Goal: Task Accomplishment & Management: Use online tool/utility

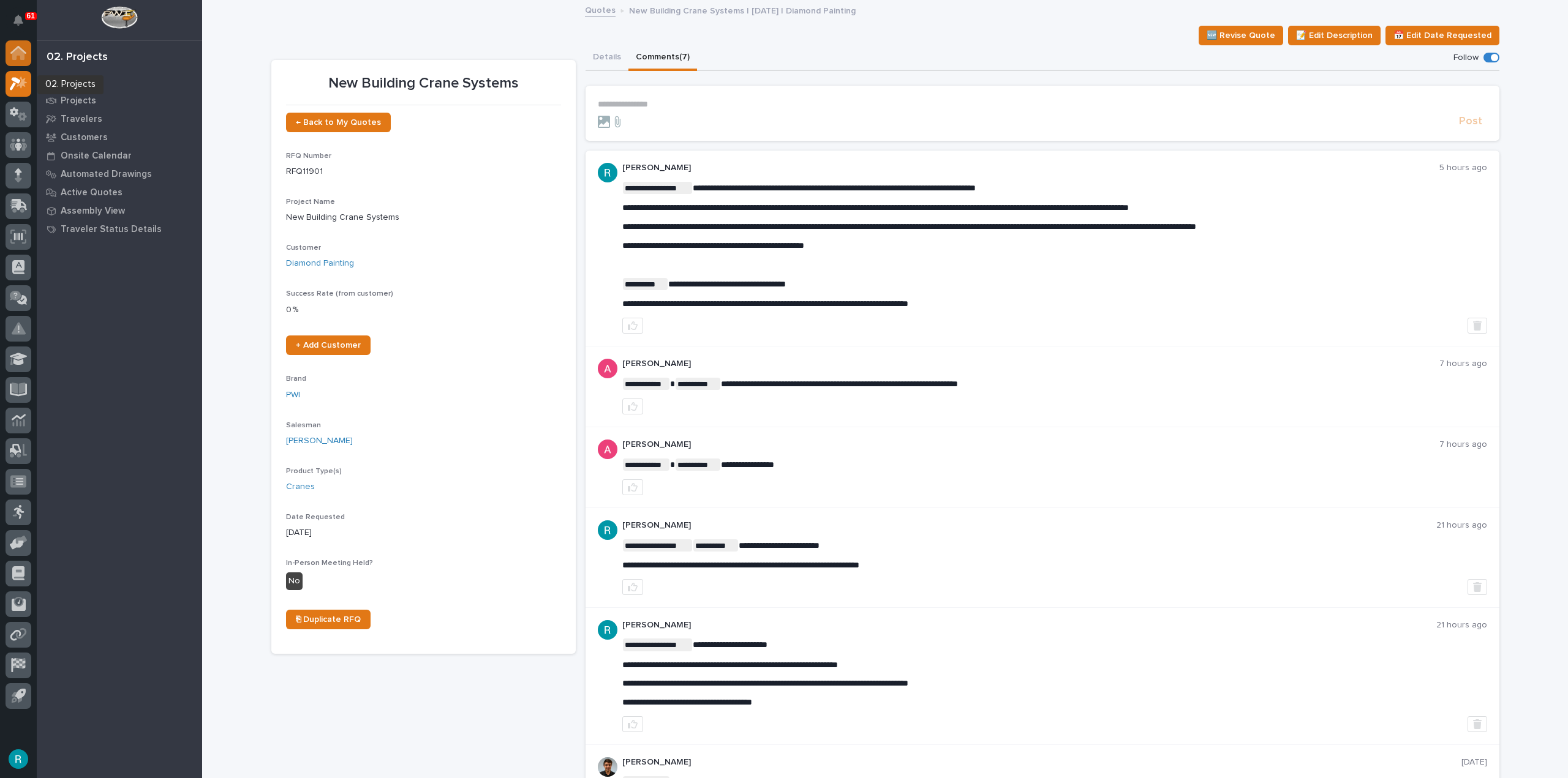
drag, startPoint x: 24, startPoint y: 71, endPoint x: 25, endPoint y: 55, distance: 16.0
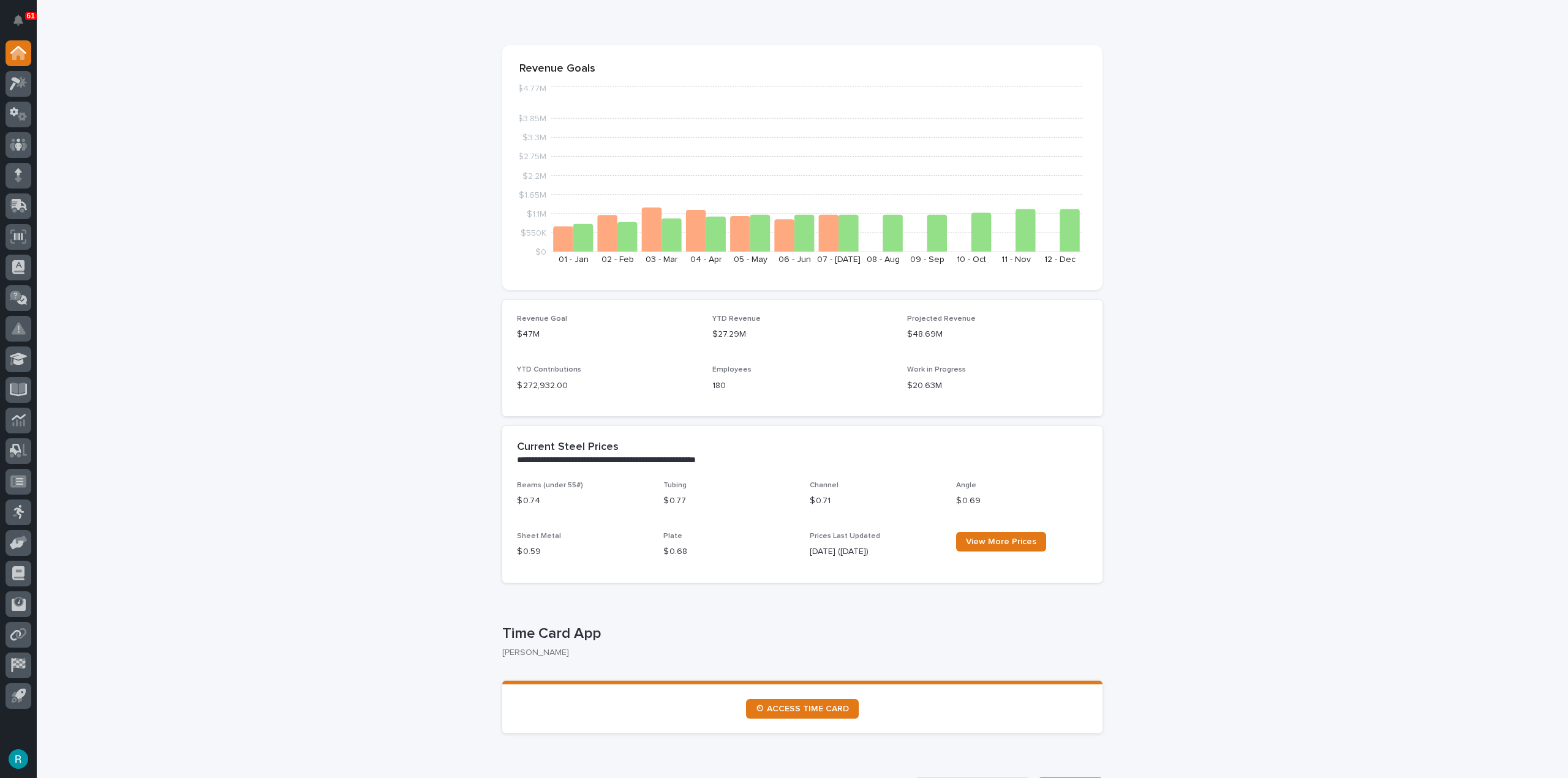
scroll to position [368, 0]
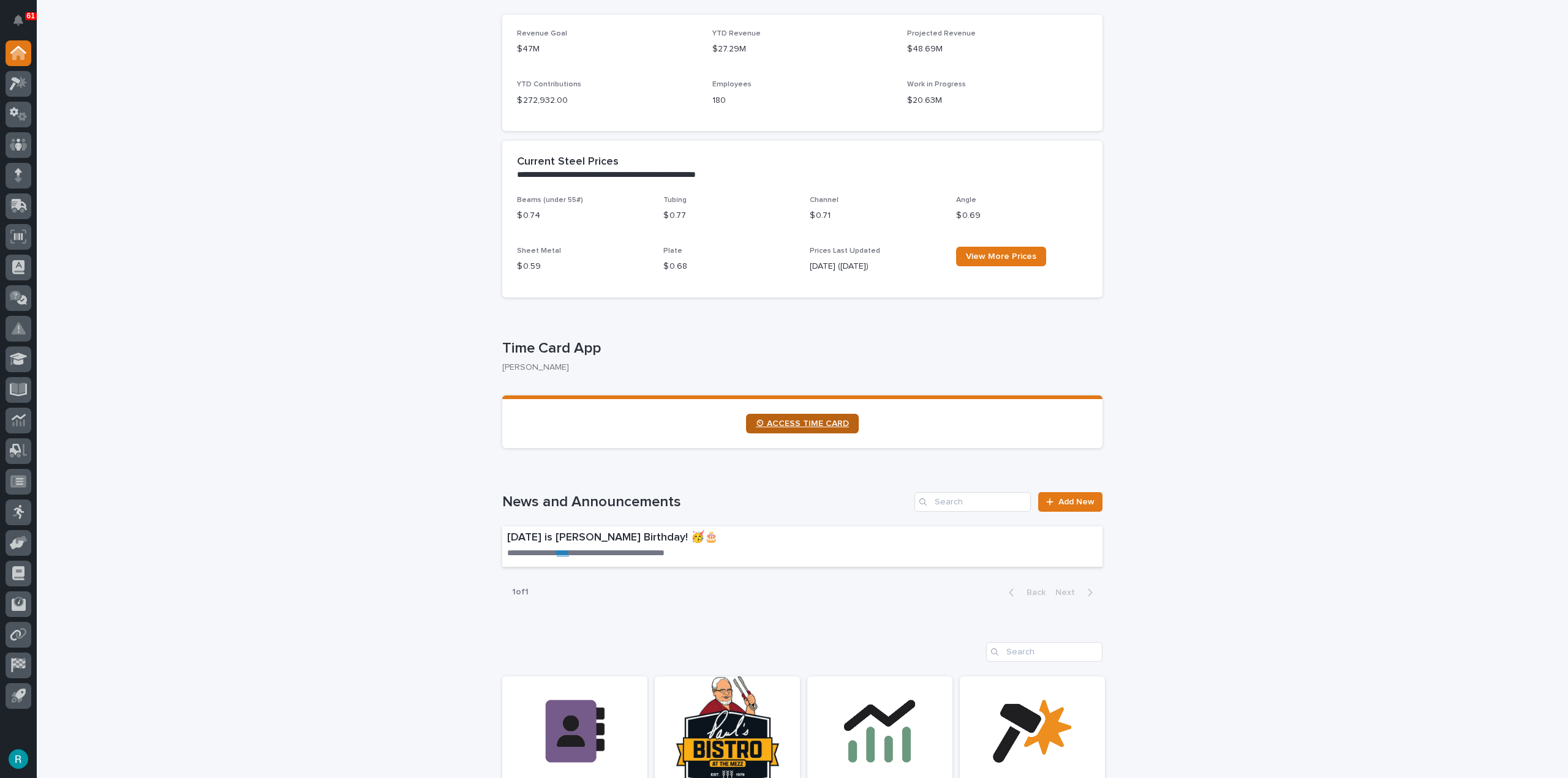
click at [763, 421] on span "⏲ ACCESS TIME CARD" at bounding box center [802, 424] width 93 height 9
